Goal: Understand process/instructions: Learn how to perform a task or action

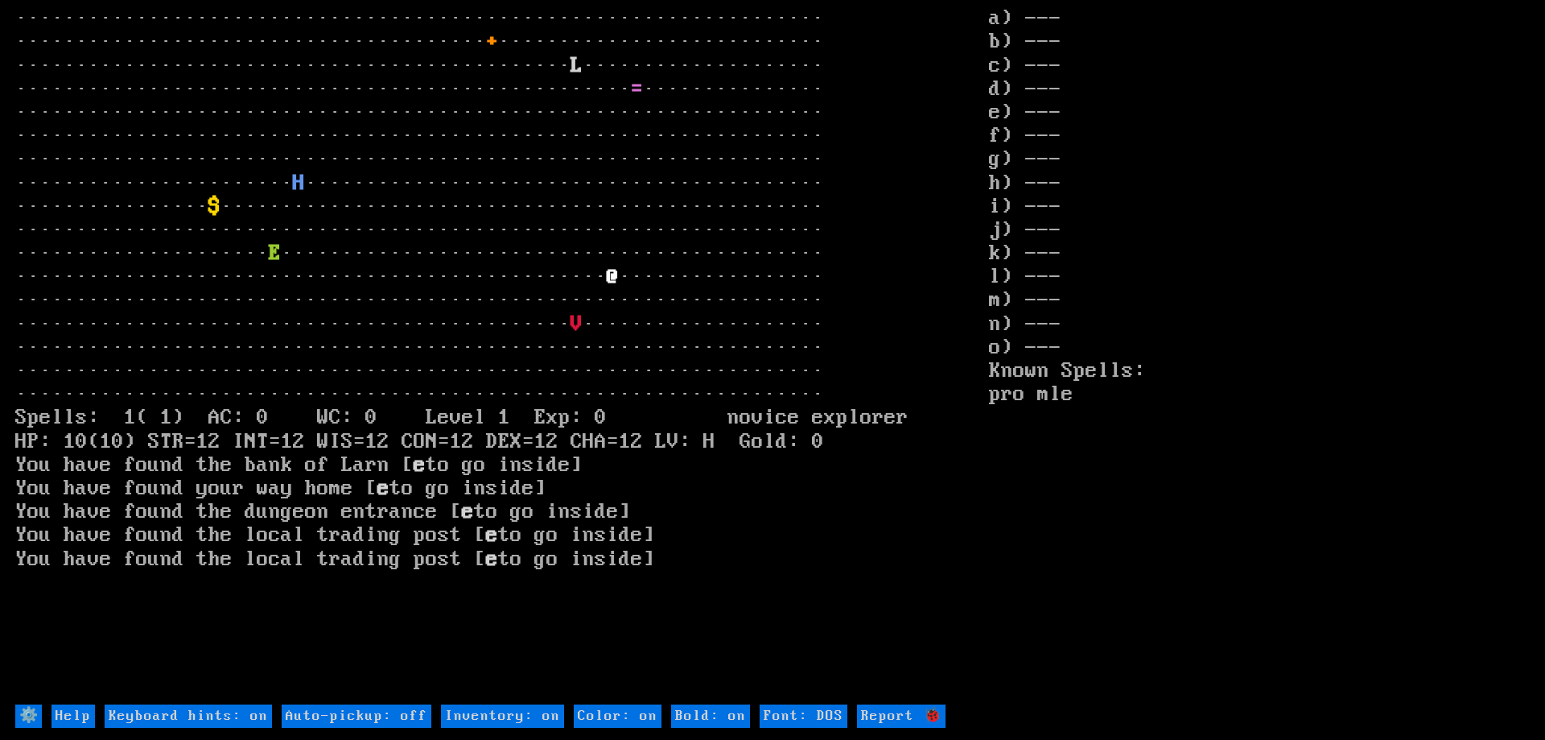
click at [64, 711] on input "Help" at bounding box center [73, 715] width 43 height 23
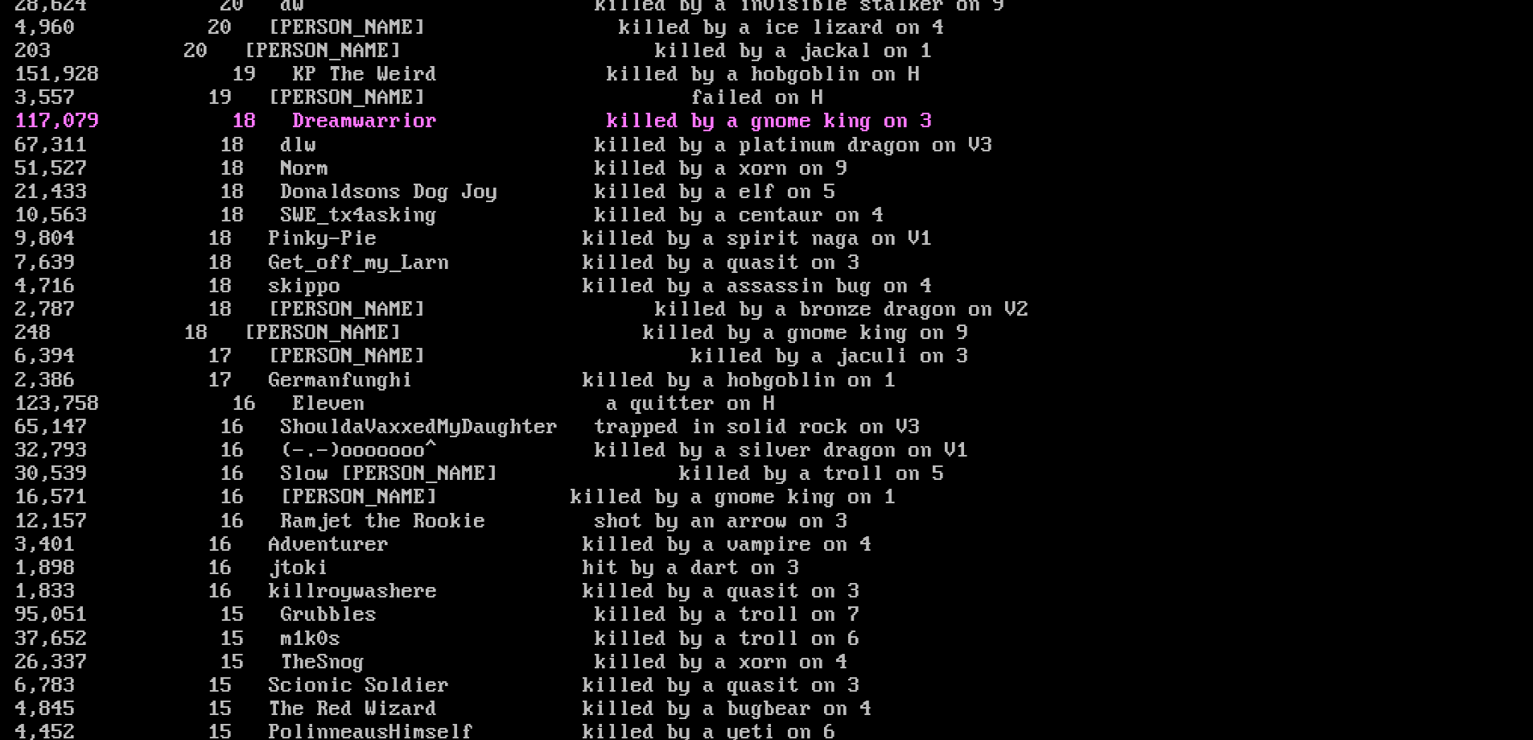
scroll to position [2981, 0]
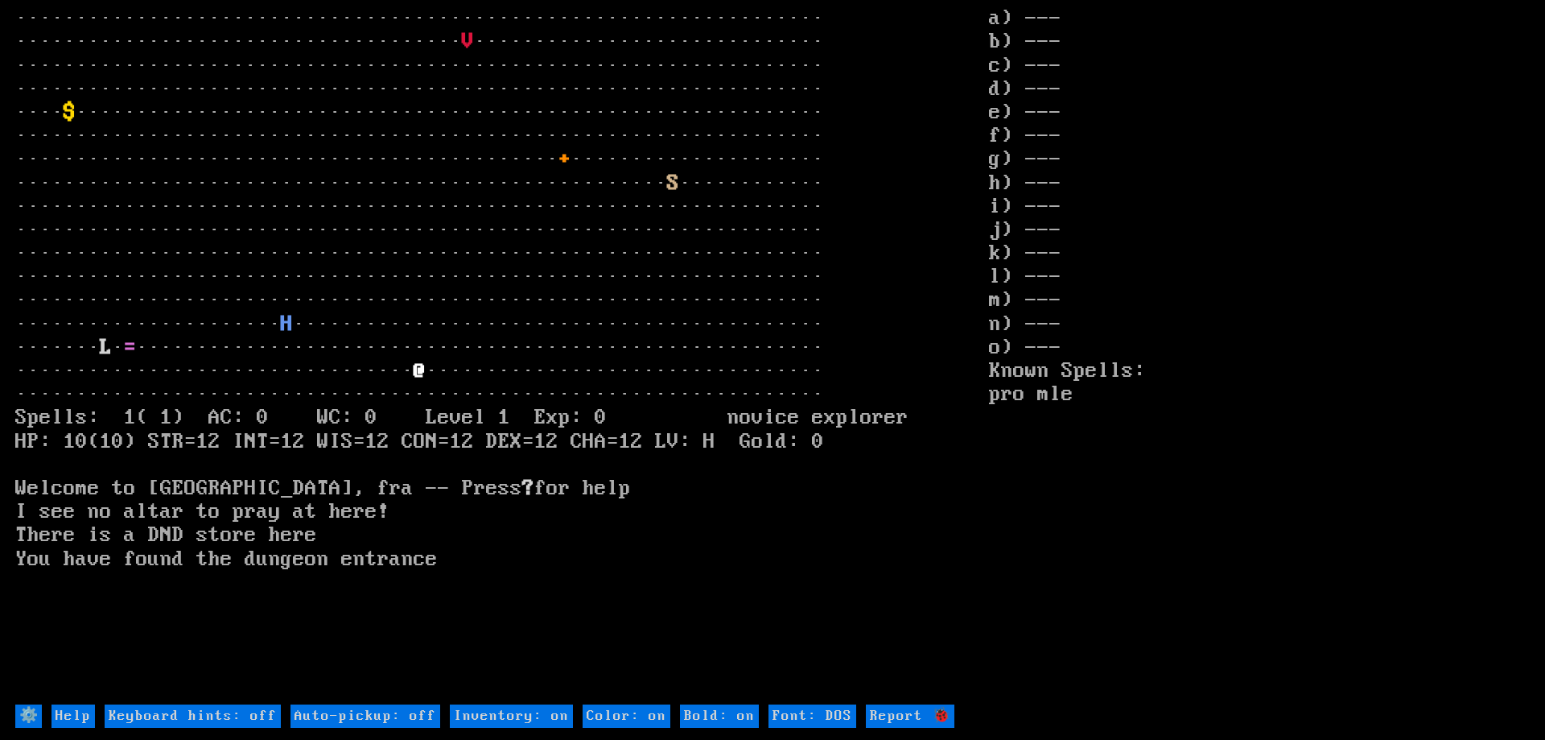
click at [265, 715] on off "Keyboard hints: off" at bounding box center [193, 715] width 176 height 23
type off "Keyboard hints: on"
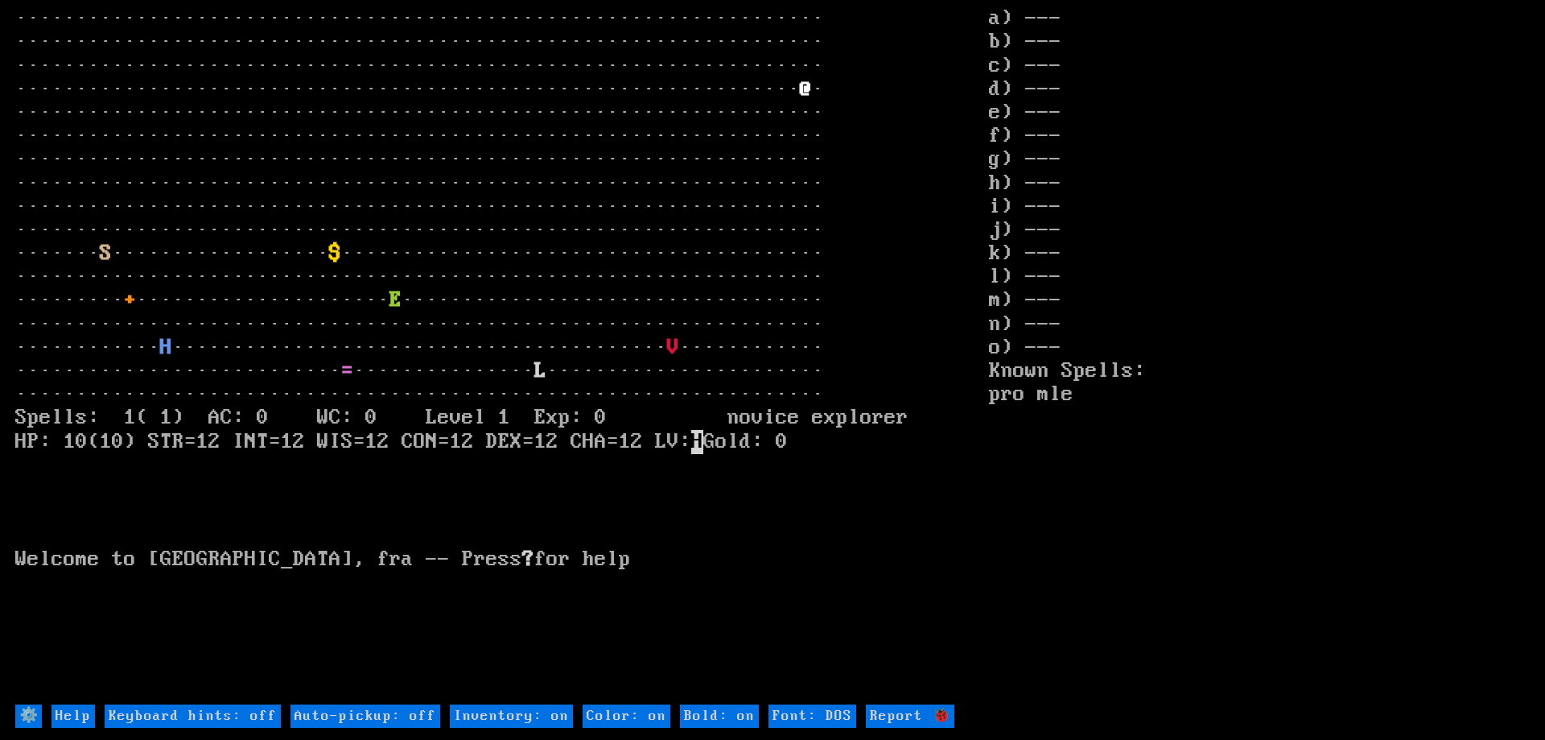
click at [212, 711] on off "Keyboard hints: off" at bounding box center [193, 715] width 176 height 23
type off "Keyboard hints: on"
click at [213, 715] on off "Keyboard hints: off" at bounding box center [193, 715] width 176 height 23
type off "Keyboard hints: on"
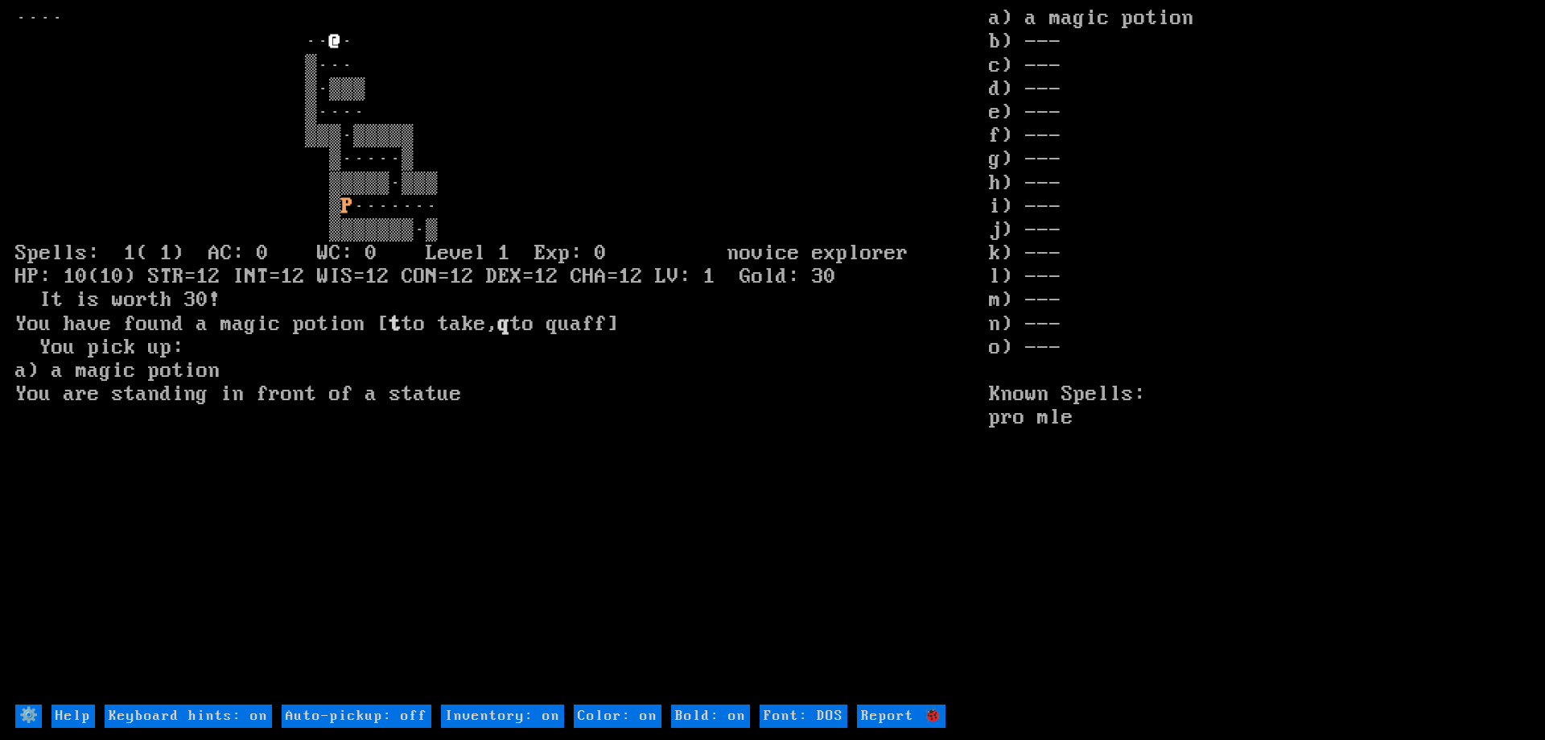
click at [76, 715] on input "Help" at bounding box center [73, 715] width 43 height 23
click at [65, 718] on input "Help" at bounding box center [73, 715] width 43 height 23
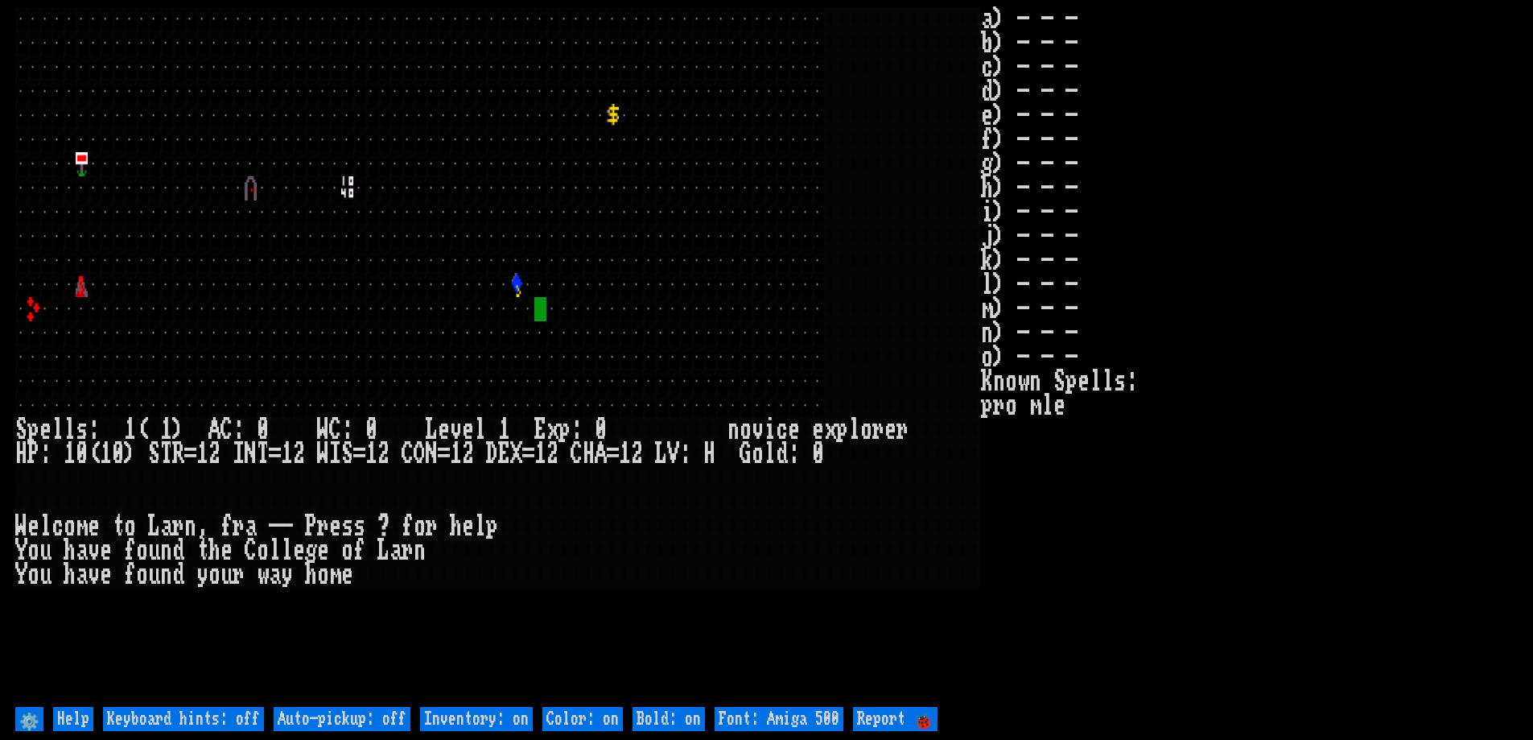
click at [175, 715] on off "Keyboard hints: off" at bounding box center [183, 719] width 161 height 24
type off "Keyboard hints: on"
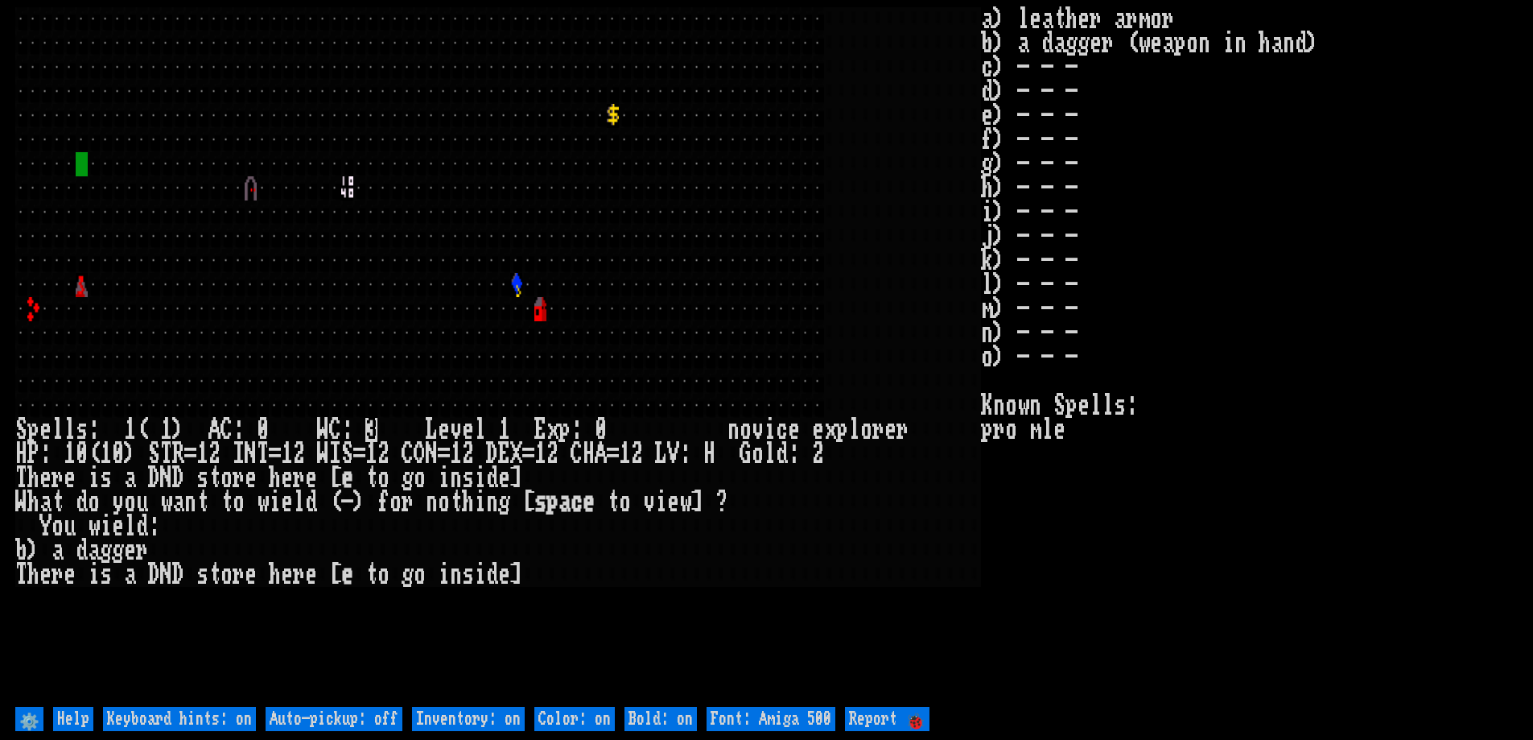
click at [72, 715] on input "Help" at bounding box center [73, 719] width 40 height 24
click at [71, 718] on input "Help" at bounding box center [73, 719] width 40 height 24
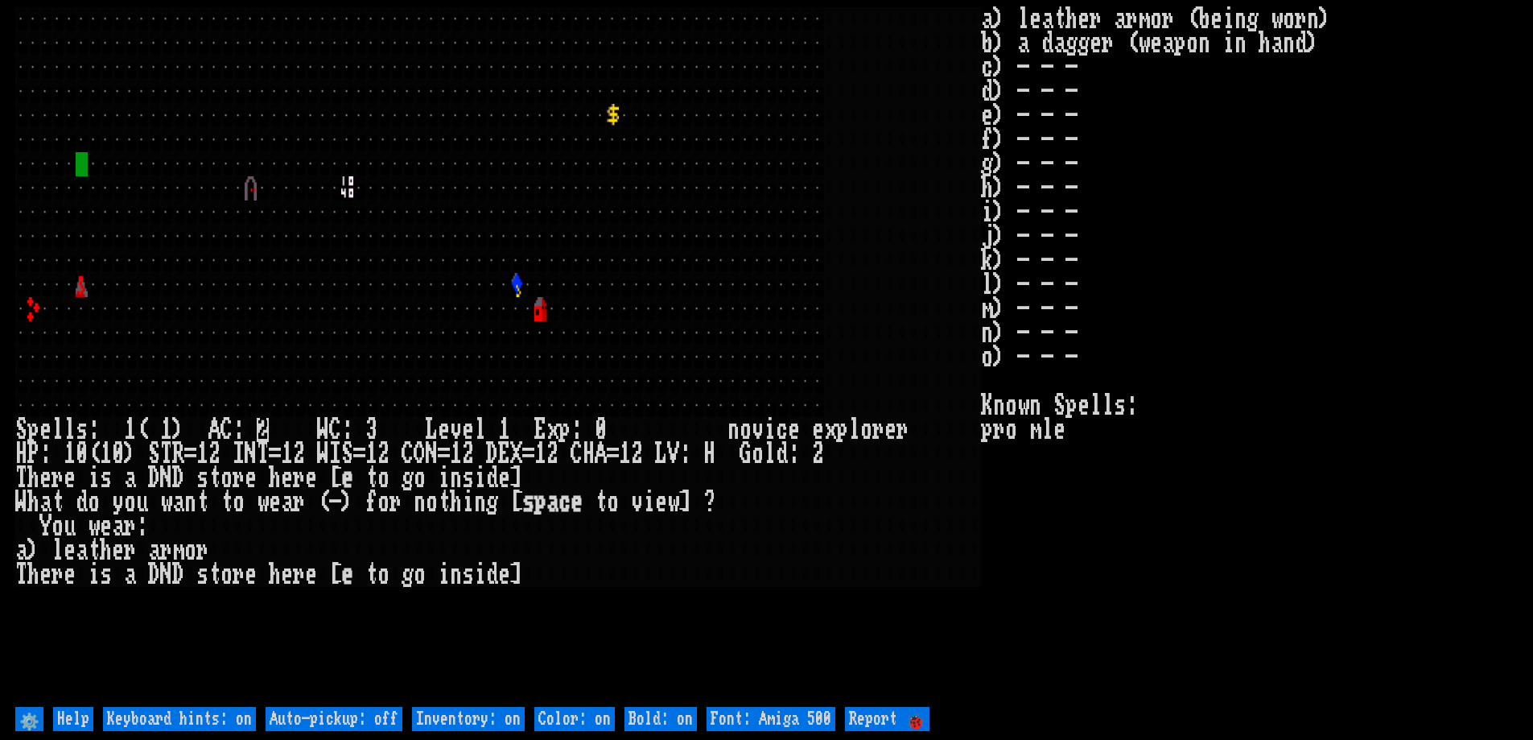
click at [71, 718] on input "Help" at bounding box center [73, 719] width 40 height 24
